Goal: Check status: Check status

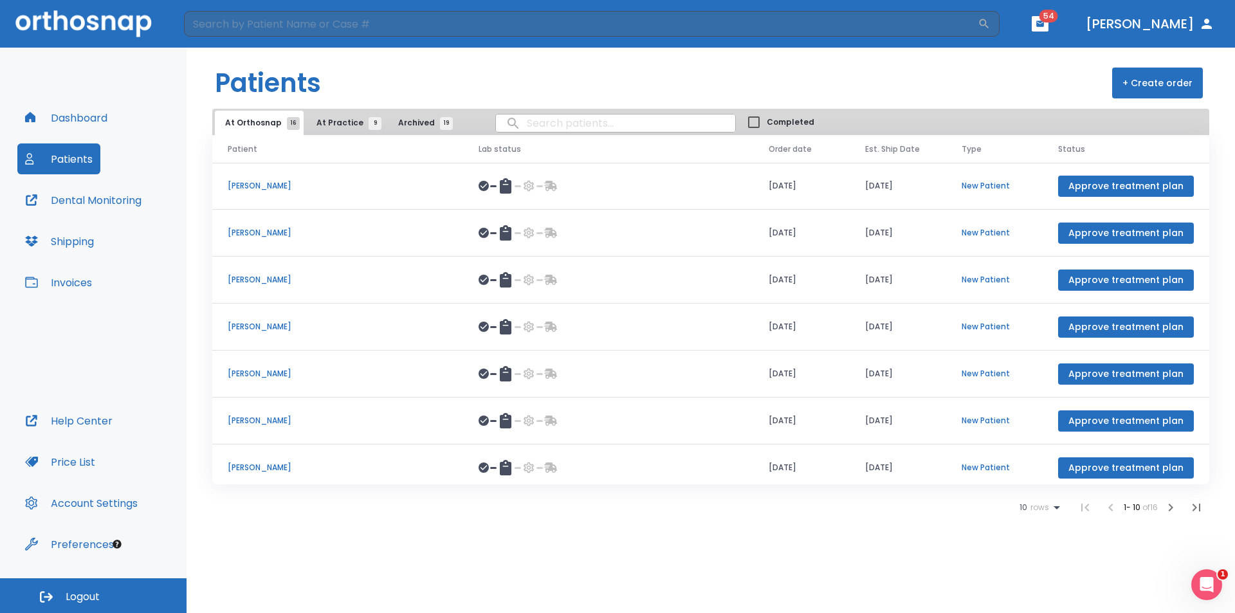
click at [572, 120] on input "search" at bounding box center [615, 123] width 239 height 25
type input "[PERSON_NAME]"
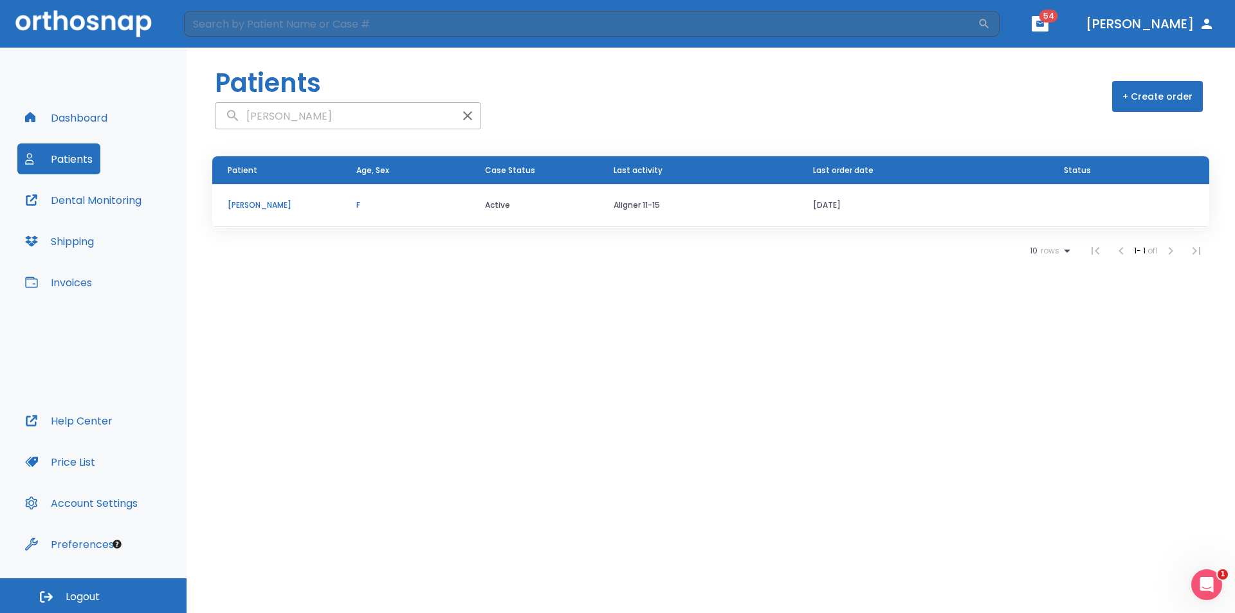
click at [263, 207] on p "[PERSON_NAME]" at bounding box center [277, 205] width 98 height 12
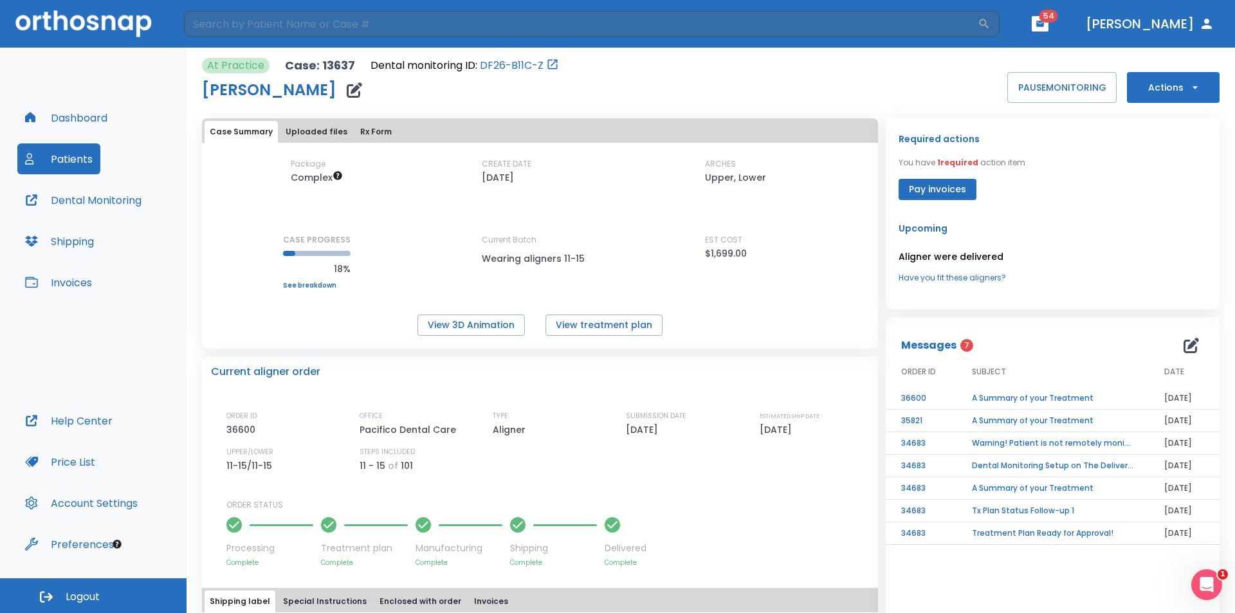
click at [373, 129] on button "Rx Form" at bounding box center [376, 132] width 42 height 22
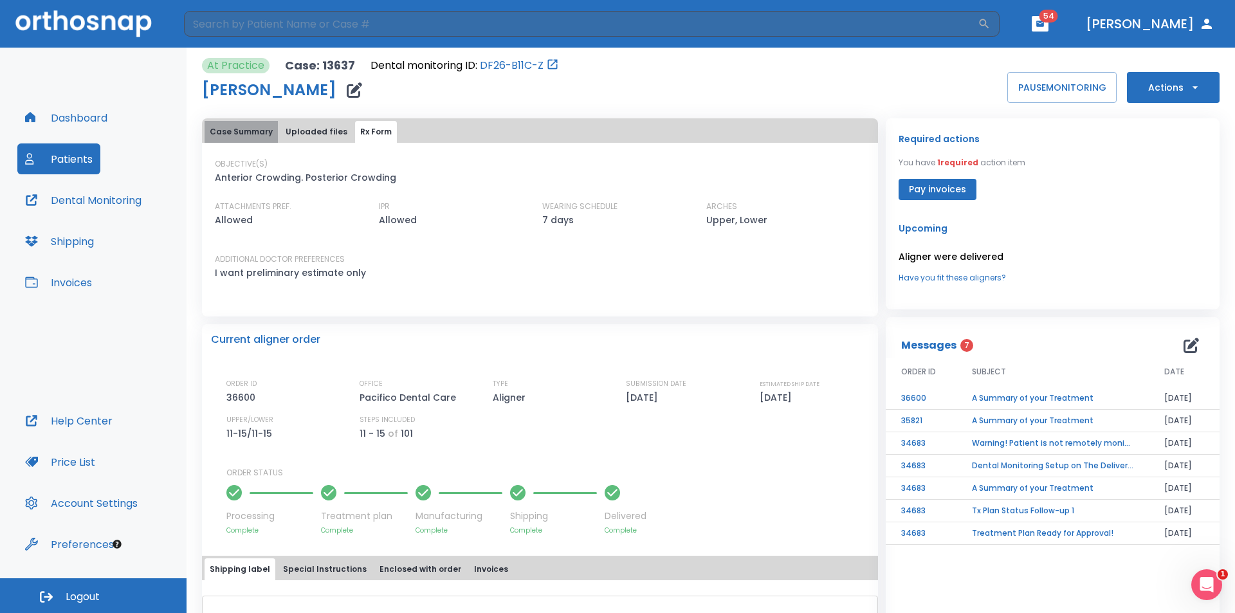
click at [241, 134] on button "Case Summary" at bounding box center [241, 132] width 73 height 22
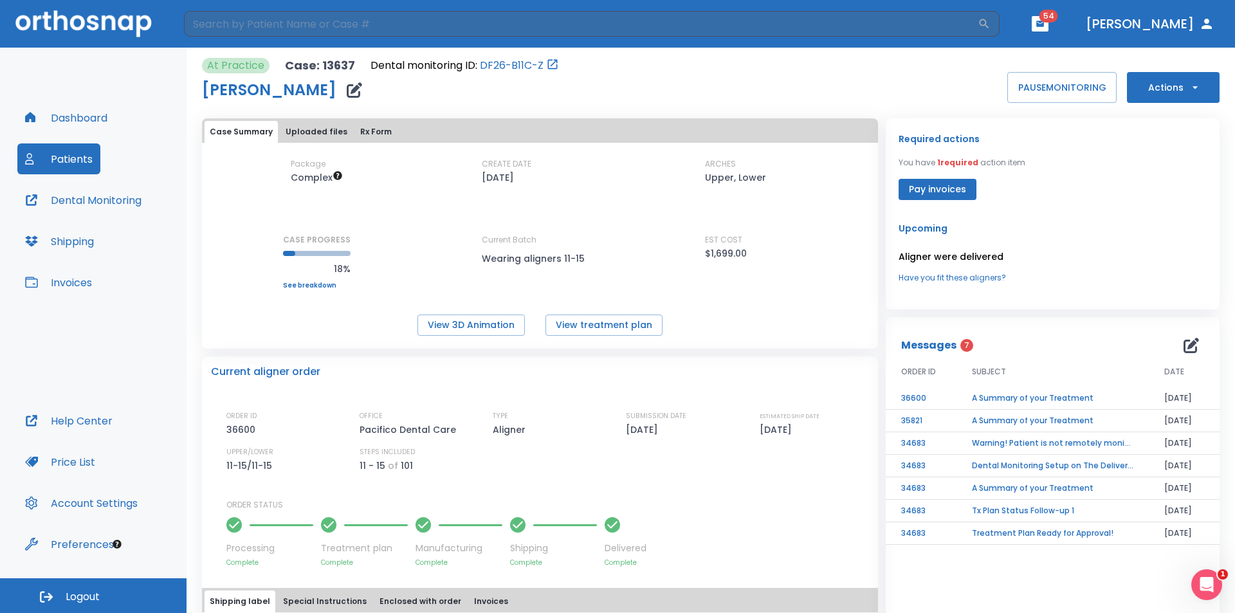
click at [310, 286] on link "See breakdown" at bounding box center [317, 286] width 68 height 8
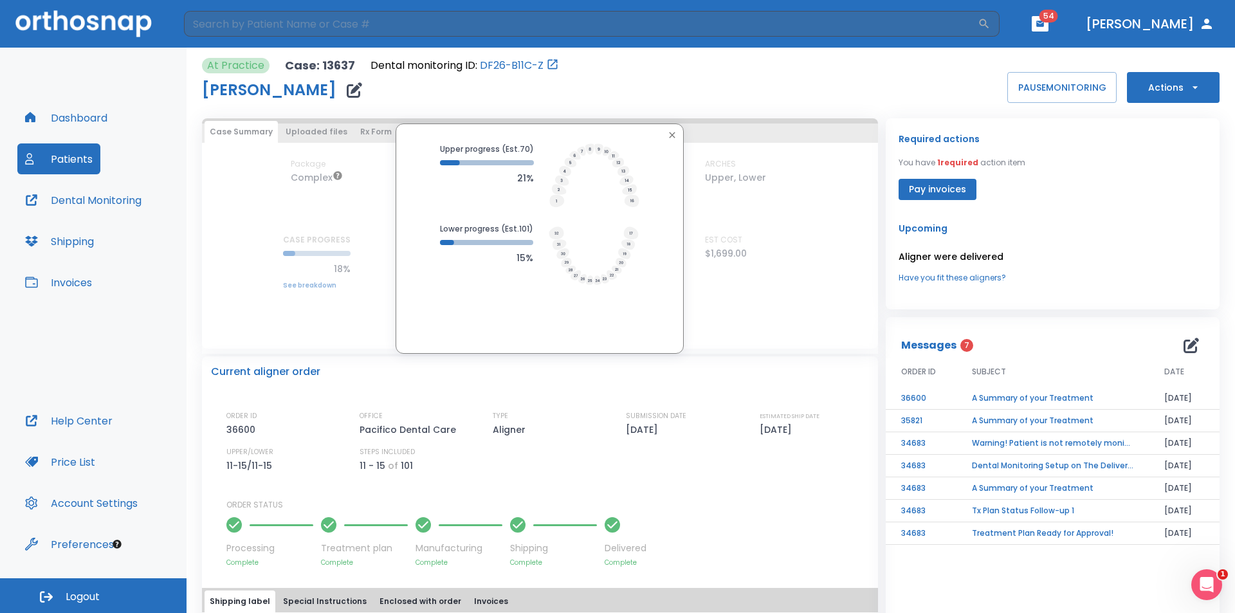
click at [670, 131] on icon "button" at bounding box center [672, 135] width 10 height 10
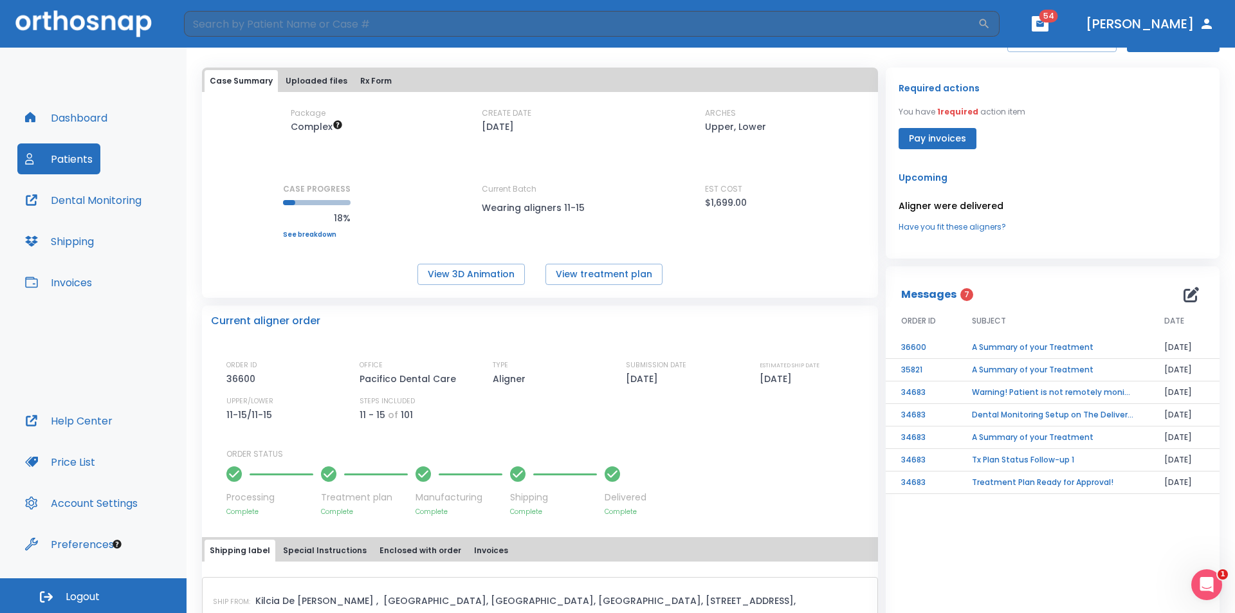
scroll to position [129, 0]
